Goal: Transaction & Acquisition: Purchase product/service

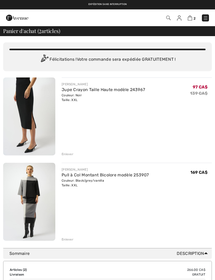
click at [34, 122] on img at bounding box center [29, 117] width 52 height 78
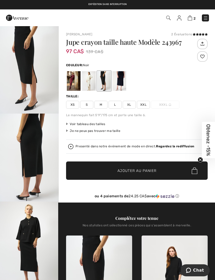
click at [191, 19] on img at bounding box center [190, 17] width 4 height 5
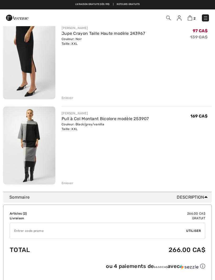
scroll to position [56, 0]
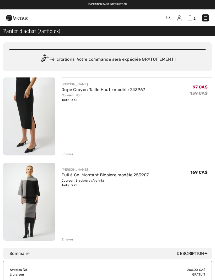
click at [204, 19] on img at bounding box center [205, 17] width 5 height 5
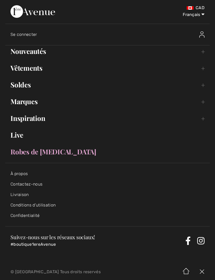
click at [201, 71] on link "Vêtements Toggle submenu" at bounding box center [107, 68] width 204 height 12
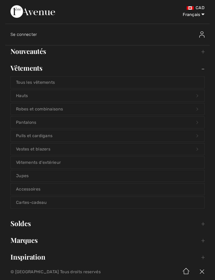
click at [174, 109] on link "Robes et combinaisons Open submenu" at bounding box center [107, 109] width 193 height 12
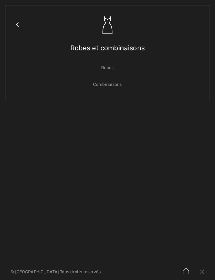
click at [110, 69] on link "Robes" at bounding box center [107, 68] width 193 height 12
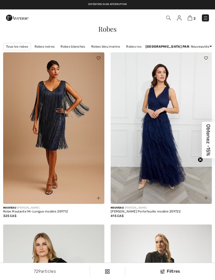
checkbox input "true"
click at [158, 48] on link "Robes [PERSON_NAME]" at bounding box center [170, 46] width 42 height 7
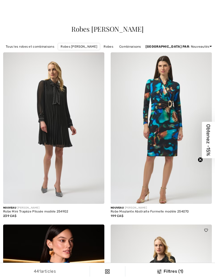
checkbox input "true"
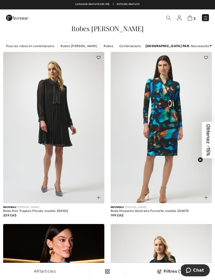
scroll to position [1, 0]
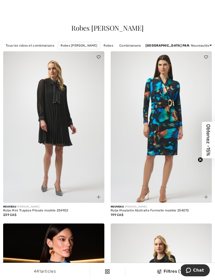
click at [194, 56] on link "Prix: décroissant" at bounding box center [191, 52] width 34 height 8
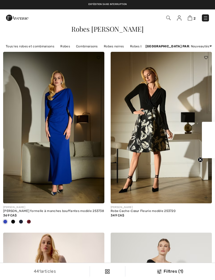
checkbox input "true"
click at [187, 72] on link "Nouveautés" at bounding box center [191, 68] width 34 height 8
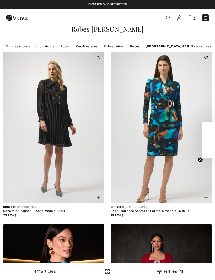
checkbox input "true"
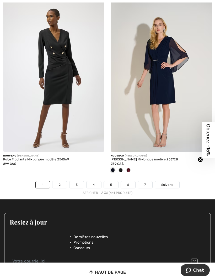
scroll to position [3138, 0]
click at [61, 182] on link "2" at bounding box center [59, 185] width 14 height 7
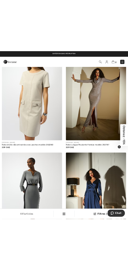
scroll to position [229, 0]
